Goal: Find contact information: Find contact information

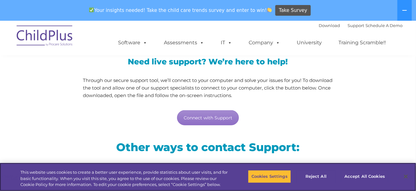
scroll to position [77, 0]
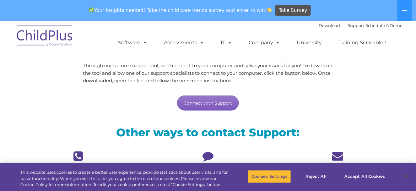
click at [221, 100] on link "Connect with Support" at bounding box center [208, 102] width 62 height 15
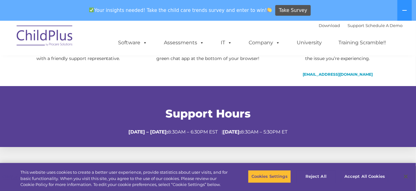
scroll to position [211, 0]
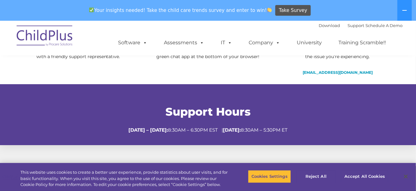
click at [305, 106] on h2 "Support Hours" at bounding box center [208, 112] width 380 height 14
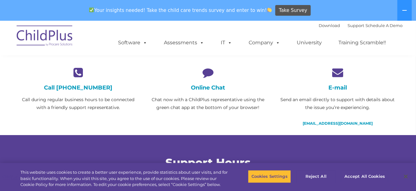
scroll to position [160, 0]
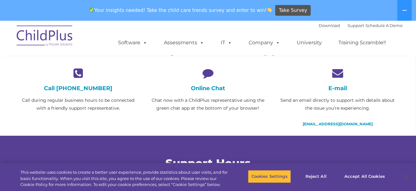
click at [208, 73] on icon at bounding box center [208, 73] width 120 height 11
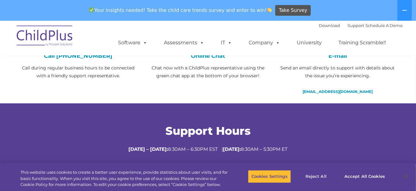
scroll to position [192, 0]
click at [363, 178] on button "Accept All Cookies" at bounding box center [364, 176] width 47 height 13
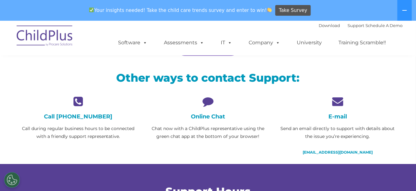
scroll to position [129, 0]
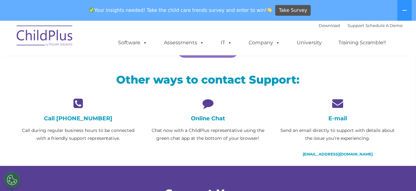
click at [205, 103] on icon at bounding box center [208, 103] width 120 height 11
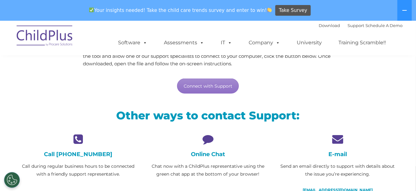
scroll to position [89, 0]
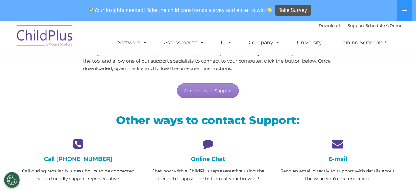
click at [211, 142] on icon at bounding box center [208, 143] width 120 height 11
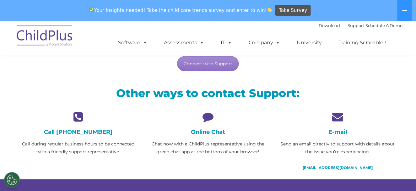
scroll to position [120, 0]
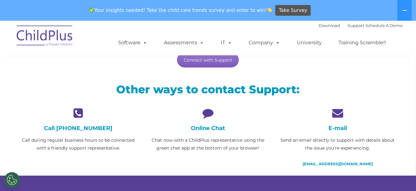
click at [214, 61] on link "Connect with Support" at bounding box center [208, 59] width 62 height 15
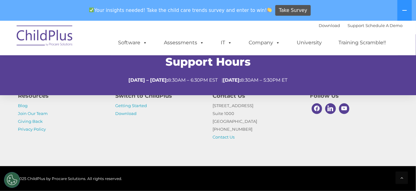
scroll to position [298, 0]
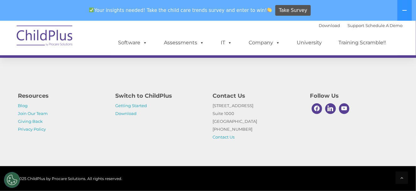
click at [340, 143] on div "Resources Blog Join Our Team Giving Back Privacy Policy Switch to ChildPlus Get…" at bounding box center [208, 111] width 416 height 109
click at [13, 178] on button "Cookies Settings" at bounding box center [12, 180] width 16 height 16
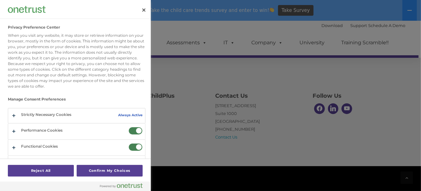
click at [308, 157] on div at bounding box center [210, 95] width 421 height 191
click at [142, 9] on button "Close" at bounding box center [144, 10] width 14 height 14
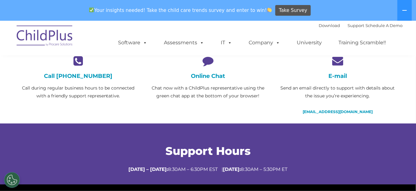
scroll to position [171, 0]
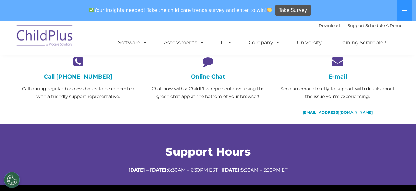
click at [207, 77] on h4 "Online Chat" at bounding box center [208, 76] width 120 height 7
click at [331, 111] on link "[EMAIL_ADDRESS][DOMAIN_NAME]" at bounding box center [338, 112] width 70 height 5
